Goal: Navigation & Orientation: Find specific page/section

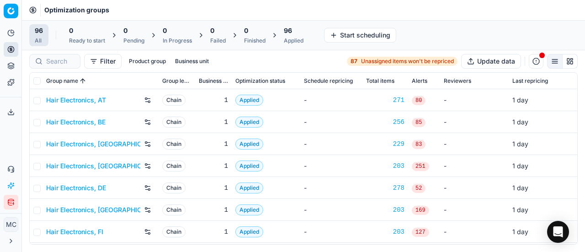
click at [183, 7] on div "Optimization groups" at bounding box center [303, 10] width 563 height 20
click at [0, 141] on div "Analytics Pricing Product portfolio Templates Export service 16 Contact support…" at bounding box center [10, 117] width 21 height 191
drag, startPoint x: 2, startPoint y: 137, endPoint x: 64, endPoint y: 27, distance: 125.5
click at [6, 124] on div "Analytics Pricing Product portfolio Templates Export service 16 Contact support…" at bounding box center [10, 117] width 21 height 191
